Goal: Find specific page/section: Find specific page/section

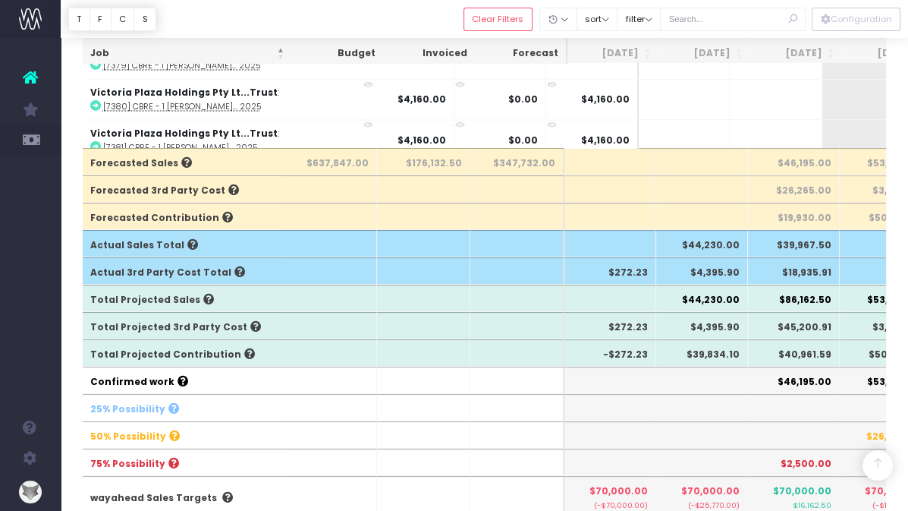
scroll to position [416, 0]
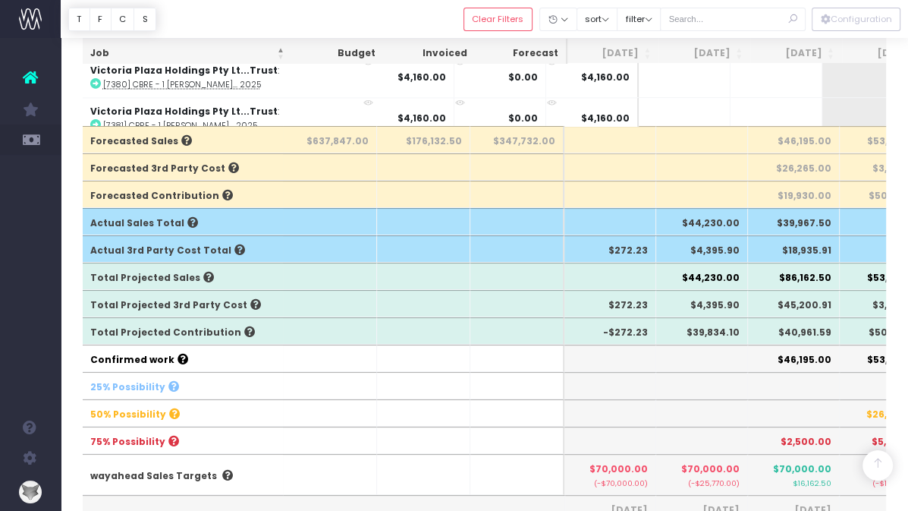
click at [838, 372] on th at bounding box center [794, 385] width 92 height 27
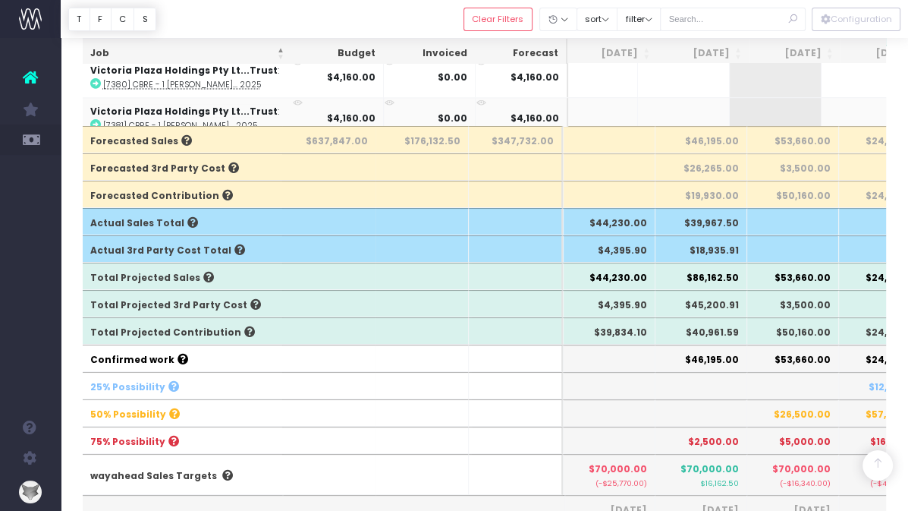
scroll to position [0, 0]
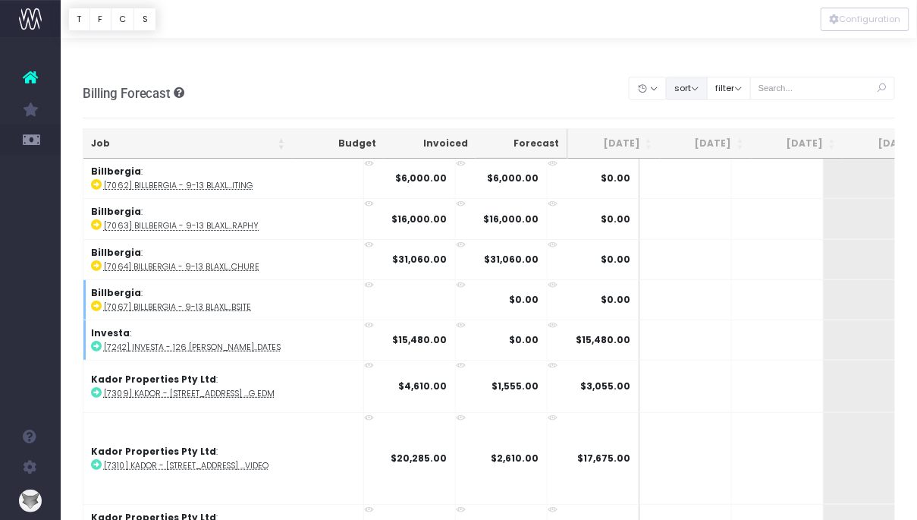
click at [708, 77] on button "sort" at bounding box center [687, 89] width 42 height 24
click at [718, 131] on link "Sort by Client Name Asc" at bounding box center [725, 144] width 118 height 26
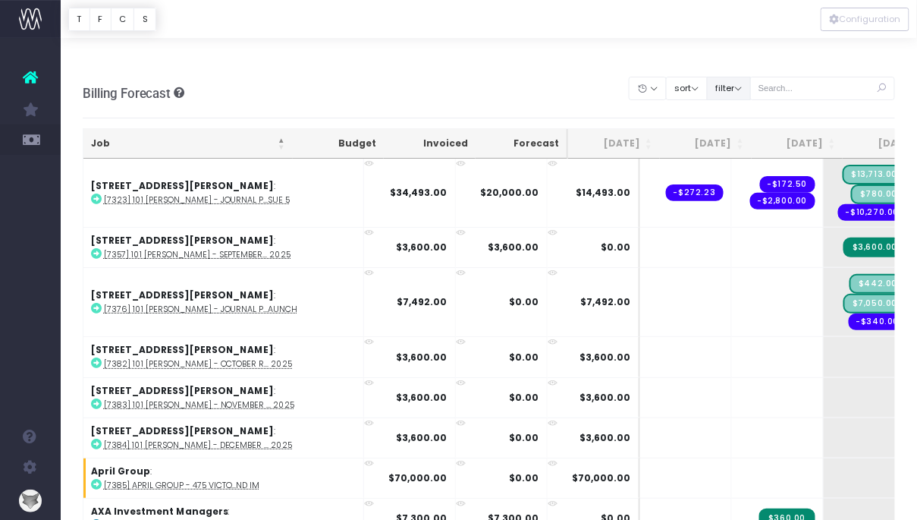
click at [751, 77] on button "filter" at bounding box center [729, 89] width 44 height 24
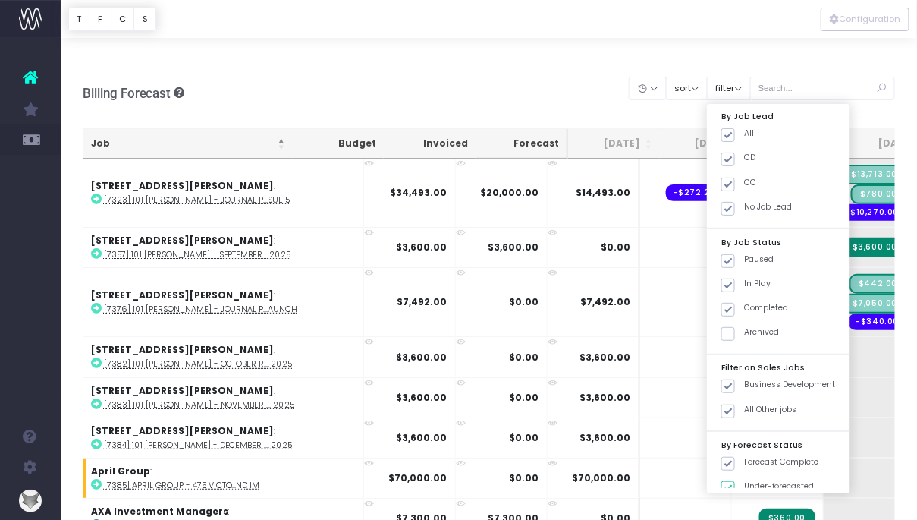
click at [650, 80] on div "Clear Filters Hide [DATE] [DATE] [DATE] [DATE] [DATE] [DATE] [DATE] [DATE] [DAT…" at bounding box center [763, 93] width 266 height 41
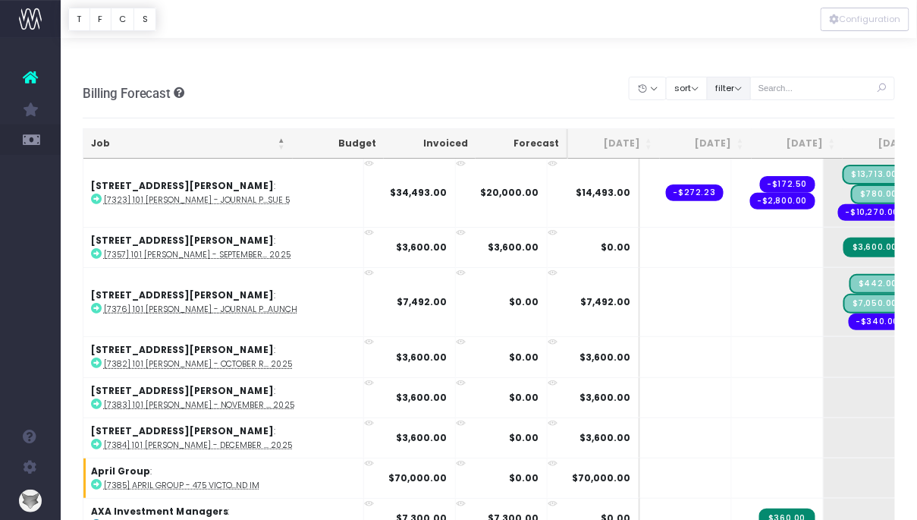
click at [751, 77] on button "filter" at bounding box center [729, 89] width 44 height 24
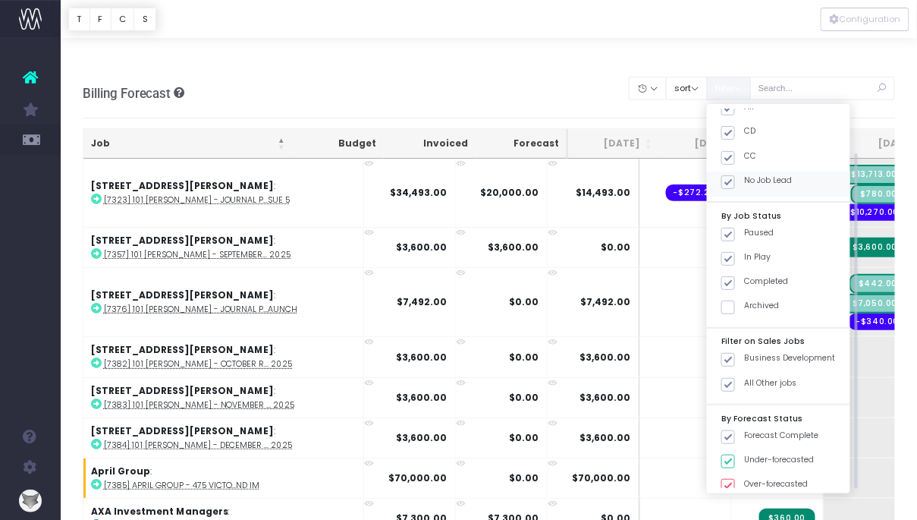
scroll to position [37, 0]
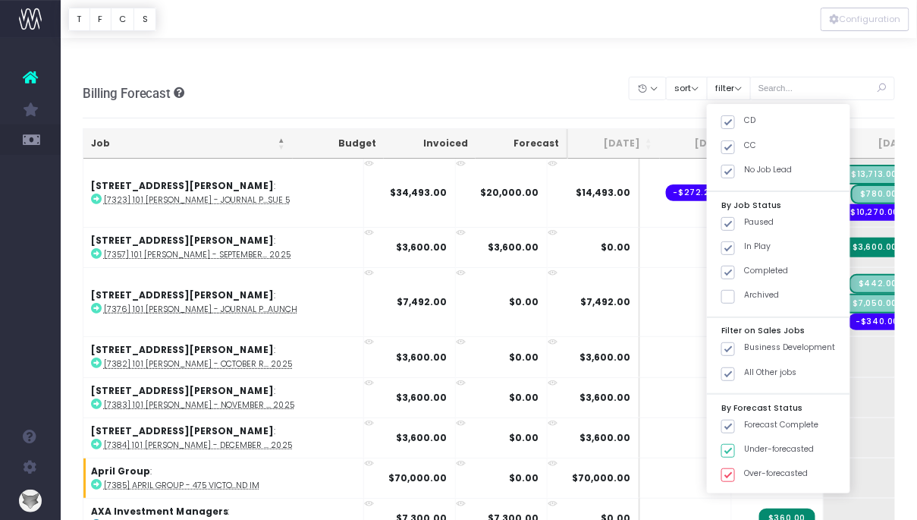
click at [599, 68] on div "Billing Forecast Overview of forecasted sales, cost and gross profit Clear Filt…" at bounding box center [489, 93] width 813 height 50
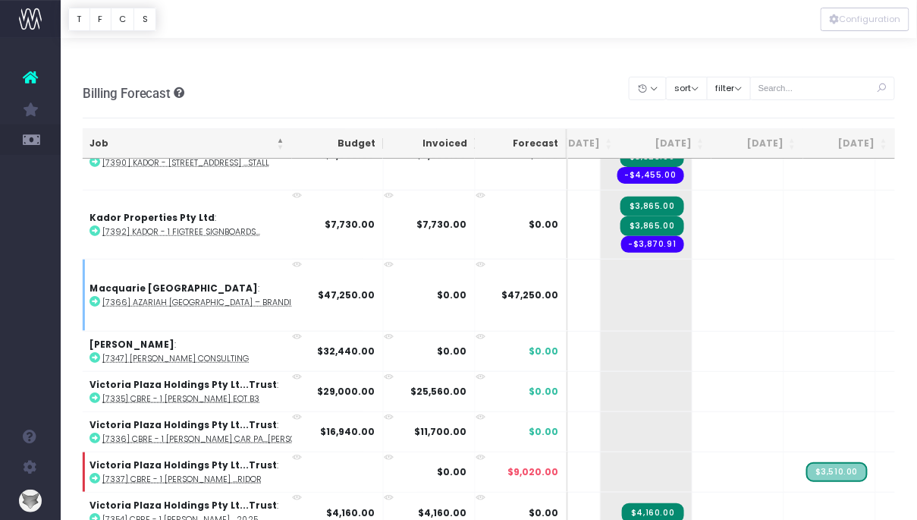
scroll to position [1823, 223]
click at [212, 297] on abbr "[7366] Azariah [GEOGRAPHIC_DATA] – Brandin..." at bounding box center [203, 302] width 200 height 11
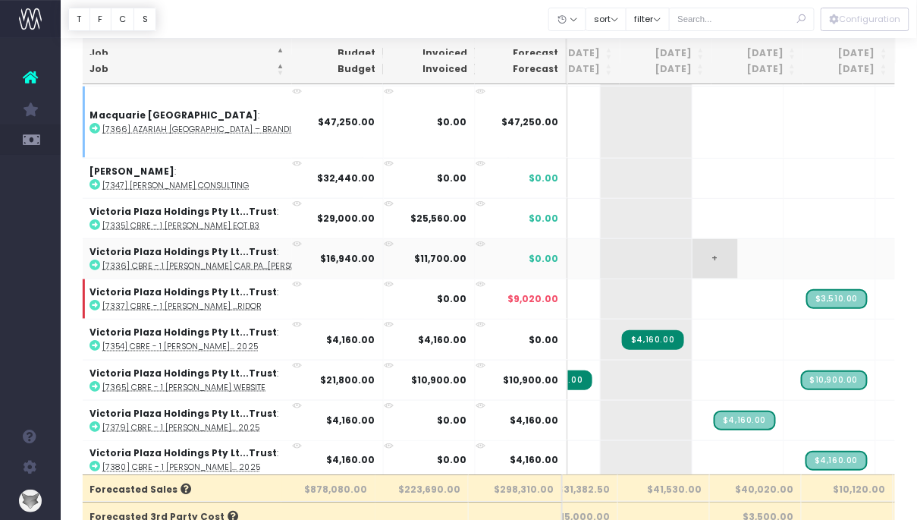
scroll to position [1923, 197]
